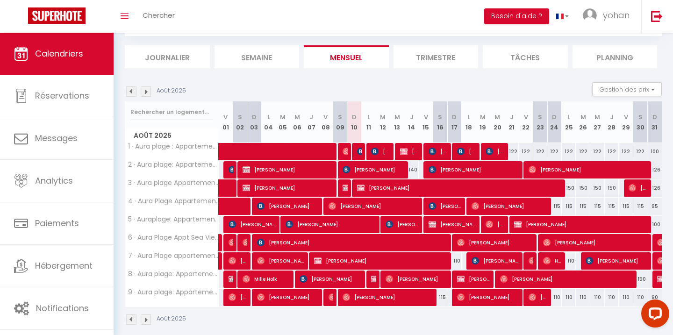
scroll to position [102, 0]
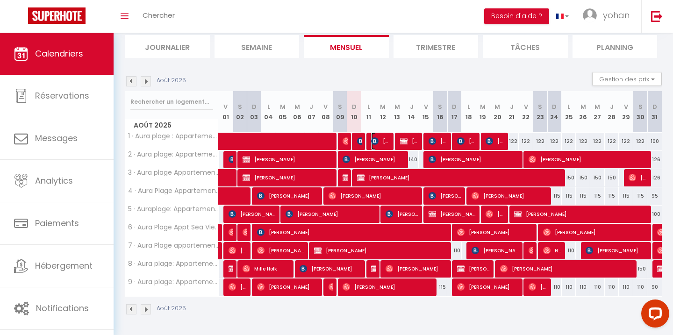
click at [380, 141] on span "[PERSON_NAME]" at bounding box center [380, 141] width 19 height 18
select select "OK"
select select "KO"
select select "0"
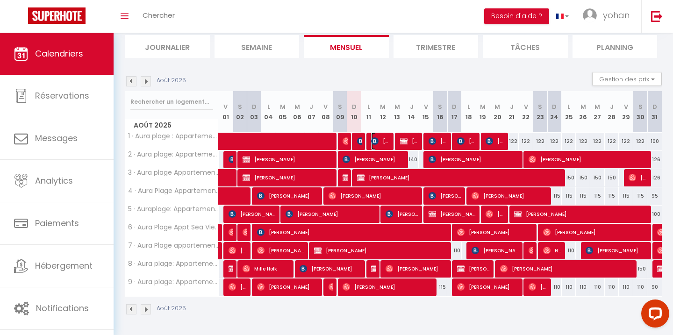
select select "1"
select select
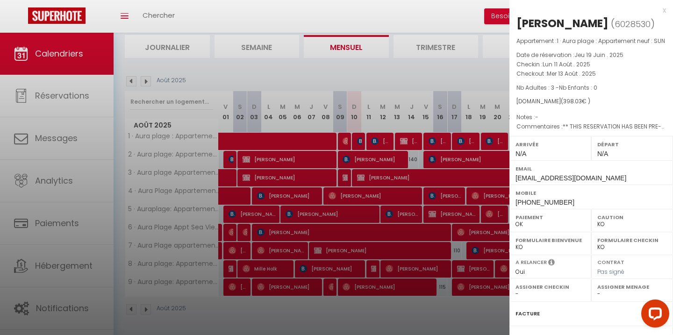
click at [451, 77] on div at bounding box center [336, 167] width 673 height 335
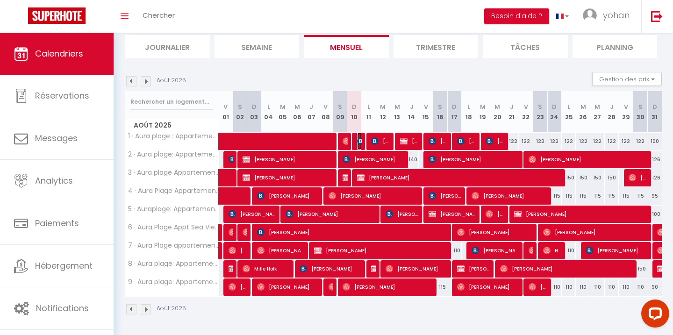
click at [362, 145] on span "[PERSON_NAME]" at bounding box center [359, 141] width 5 height 18
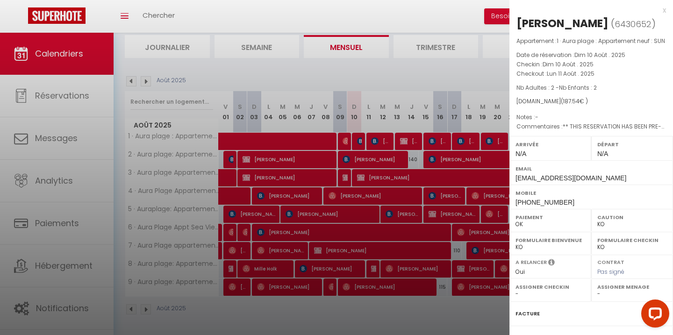
click at [414, 74] on div at bounding box center [336, 167] width 673 height 335
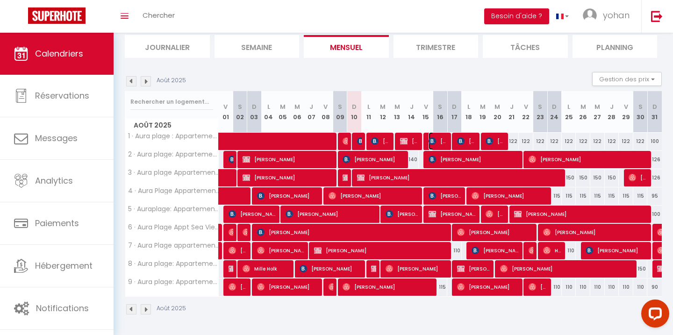
click at [446, 145] on span "[PERSON_NAME]" at bounding box center [438, 141] width 19 height 18
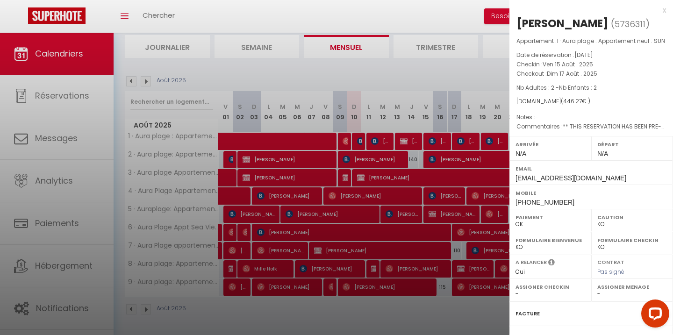
click at [453, 77] on div at bounding box center [336, 167] width 673 height 335
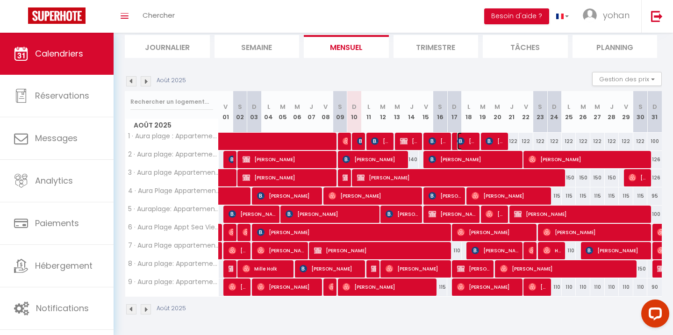
click at [463, 141] on img at bounding box center [460, 140] width 7 height 7
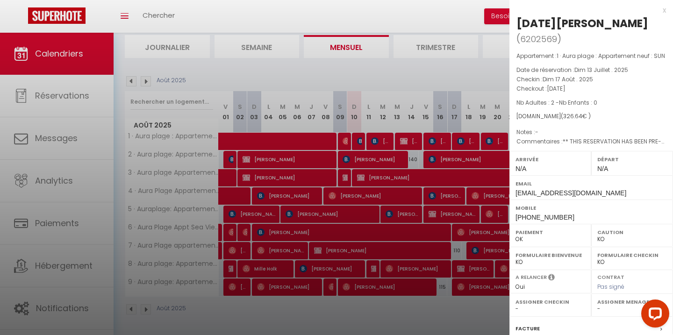
click at [453, 80] on div at bounding box center [336, 167] width 673 height 335
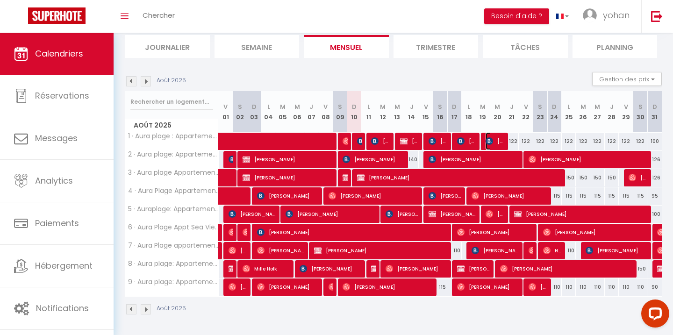
click at [495, 143] on span "[PERSON_NAME]" at bounding box center [495, 141] width 19 height 18
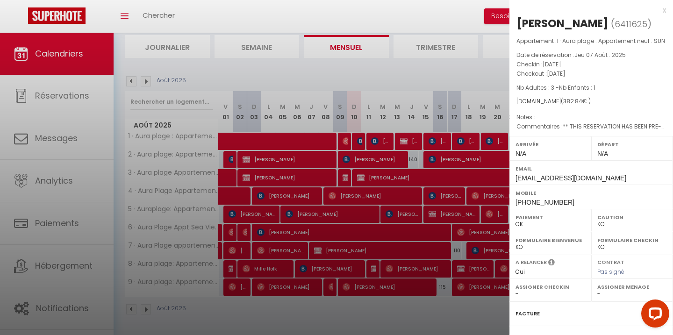
click at [486, 72] on div at bounding box center [336, 167] width 673 height 335
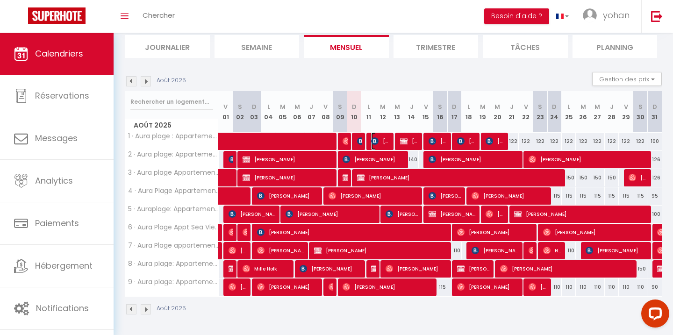
click at [382, 141] on span "[PERSON_NAME]" at bounding box center [380, 141] width 19 height 18
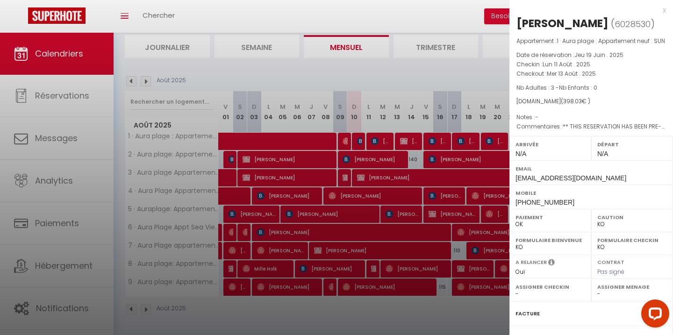
click at [415, 70] on div at bounding box center [336, 167] width 673 height 335
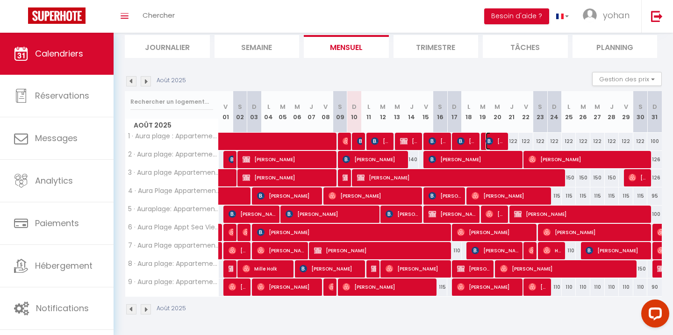
click at [498, 142] on span "[PERSON_NAME]" at bounding box center [495, 141] width 19 height 18
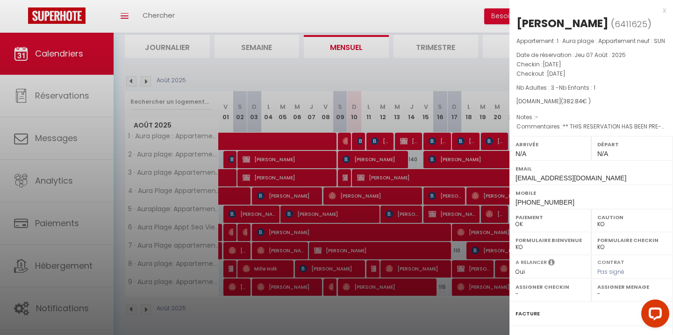
click at [457, 74] on div at bounding box center [336, 167] width 673 height 335
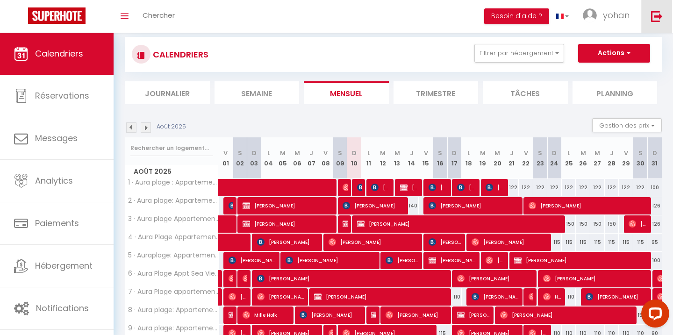
click at [665, 16] on link at bounding box center [657, 16] width 31 height 33
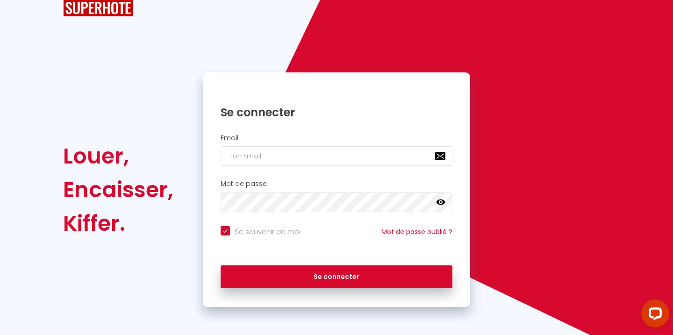
scroll to position [23, 0]
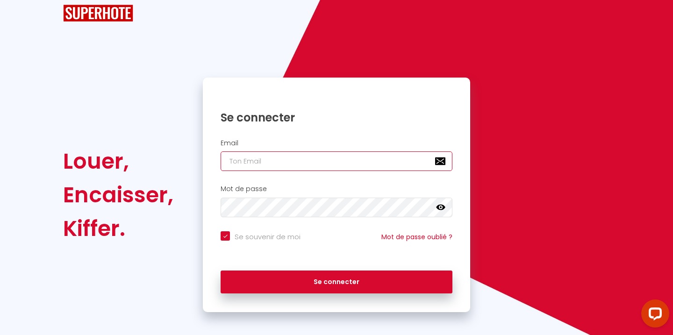
type input "[EMAIL_ADDRESS][DOMAIN_NAME]"
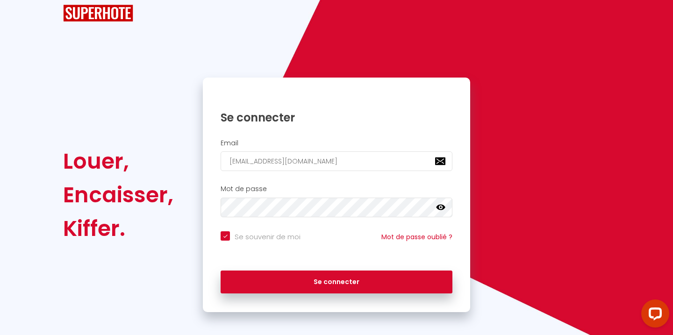
checkbox input "true"
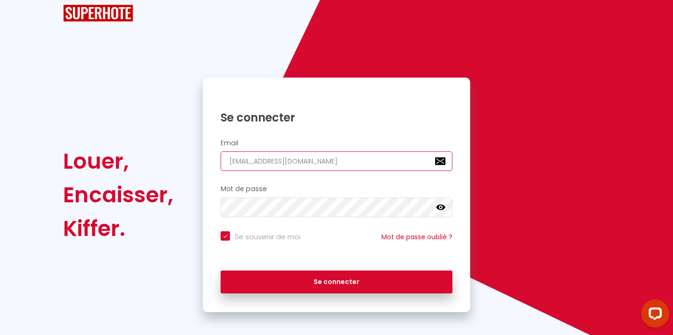
click at [294, 159] on input "[EMAIL_ADDRESS][DOMAIN_NAME]" at bounding box center [337, 162] width 232 height 20
type input "c"
checkbox input "true"
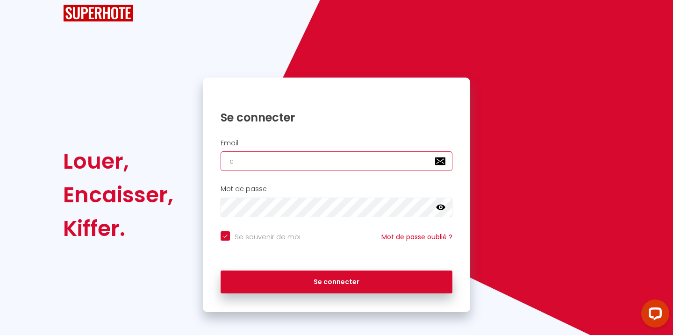
type input "[EMAIL_ADDRESS][DOMAIN_NAME]"
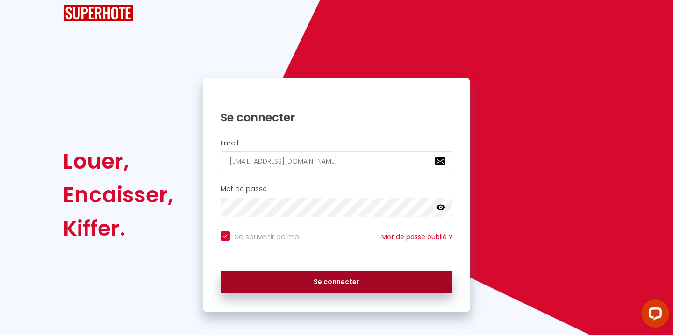
click at [340, 279] on button "Se connecter" at bounding box center [337, 282] width 232 height 23
checkbox input "true"
